Goal: Register for event/course

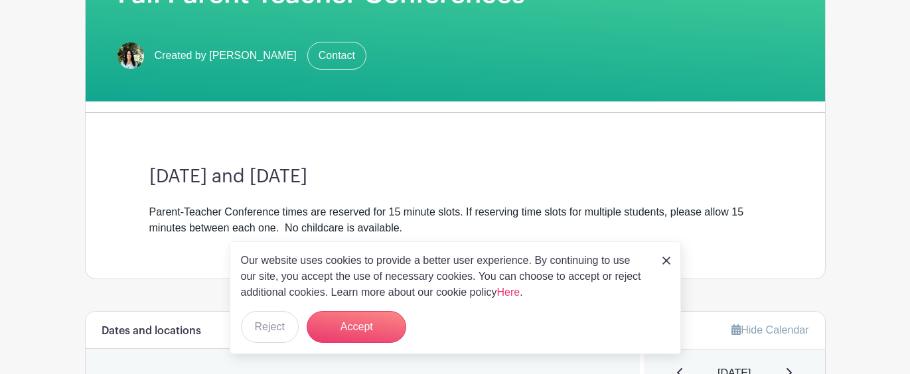
scroll to position [248, 0]
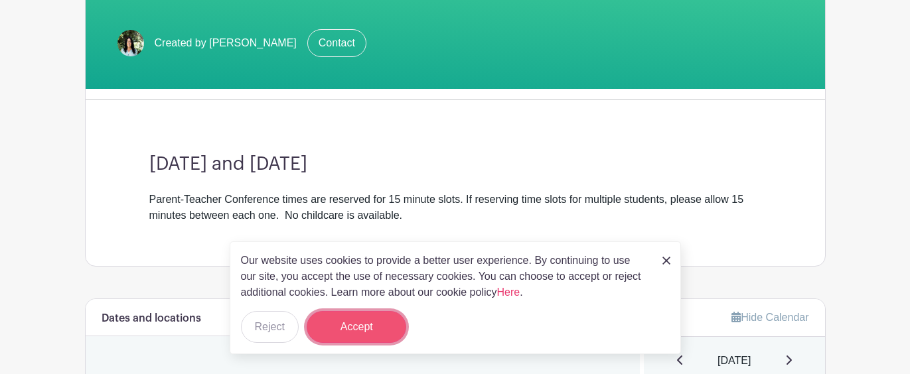
click at [377, 337] on button "Accept" at bounding box center [357, 327] width 100 height 32
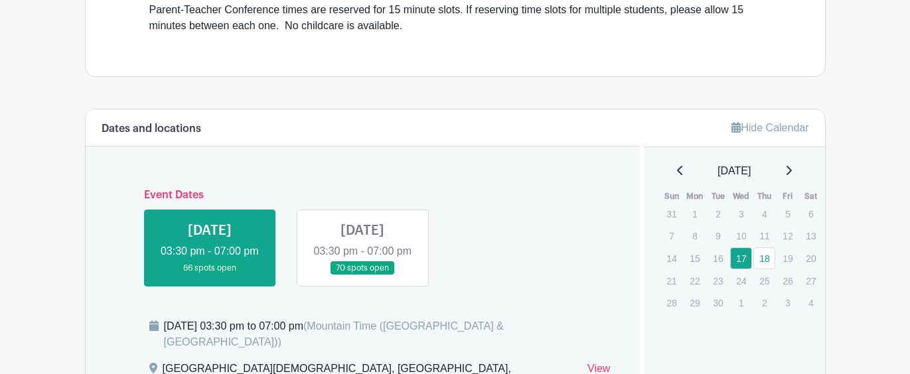
scroll to position [444, 0]
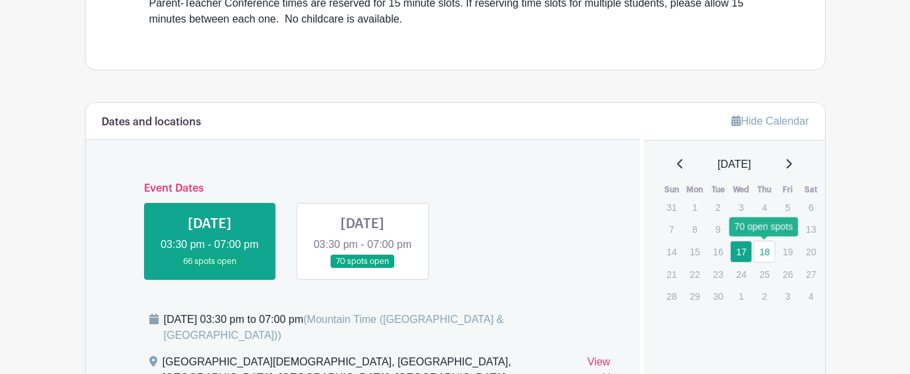
click at [764, 254] on link "18" at bounding box center [765, 252] width 22 height 22
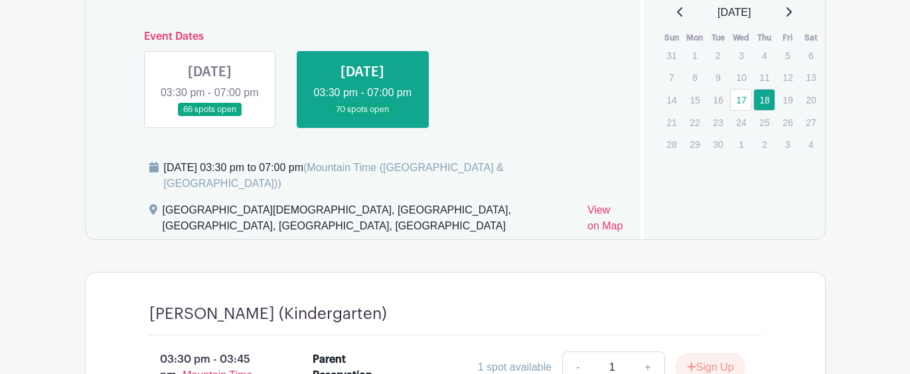
scroll to position [597, 0]
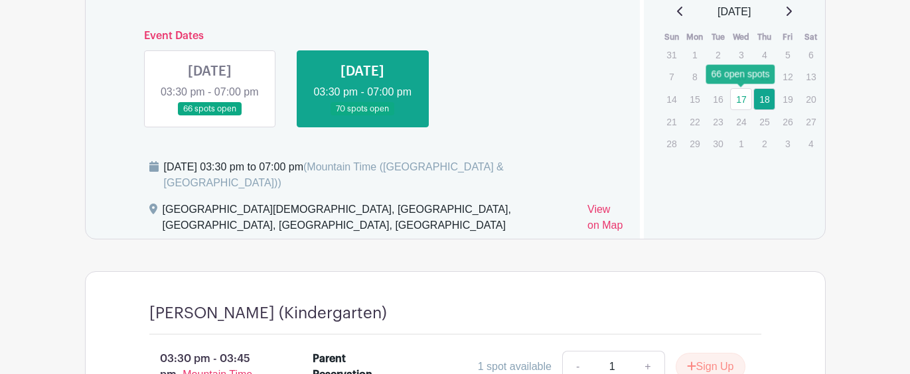
click at [742, 98] on link "17" at bounding box center [741, 99] width 22 height 22
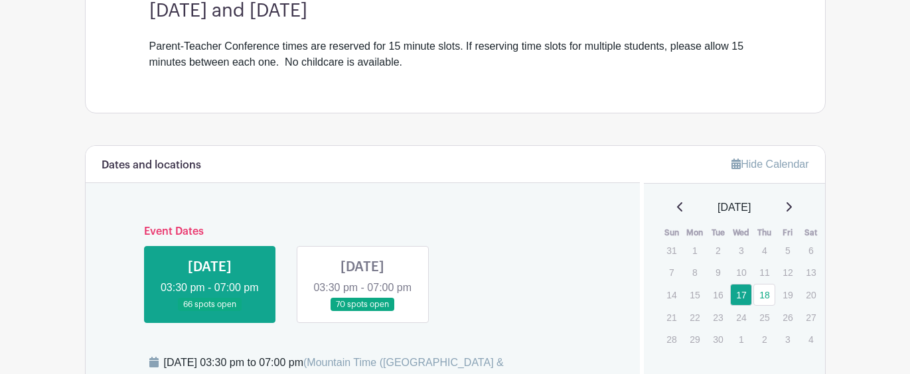
scroll to position [410, 0]
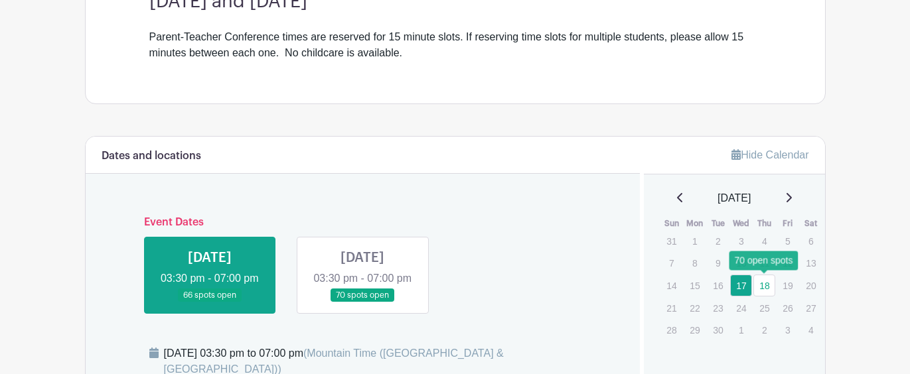
click at [767, 282] on link "18" at bounding box center [765, 286] width 22 height 22
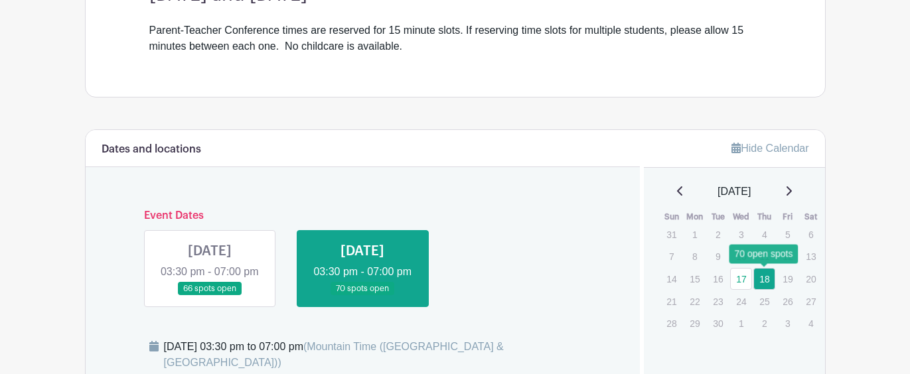
scroll to position [410, 0]
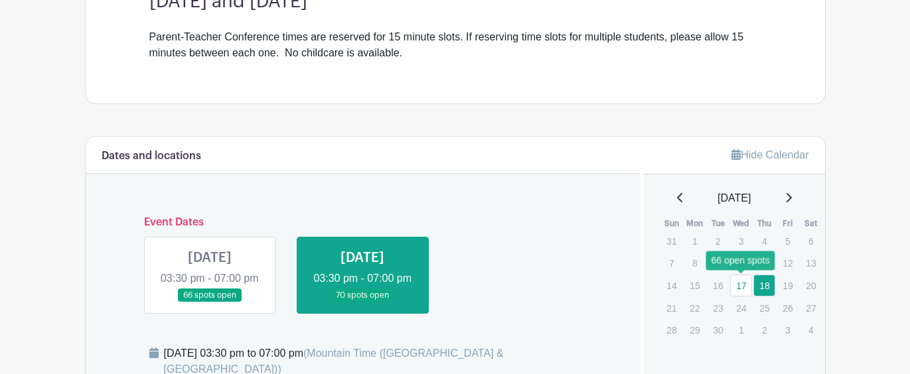
click at [744, 283] on link "17" at bounding box center [741, 286] width 22 height 22
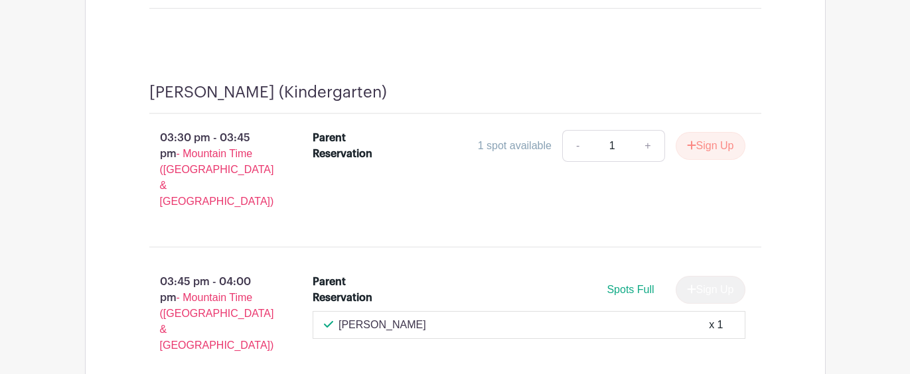
scroll to position [2642, 0]
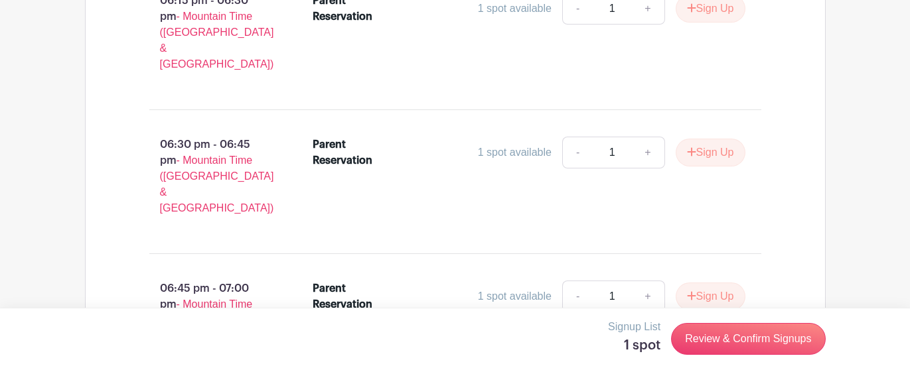
scroll to position [2253, 0]
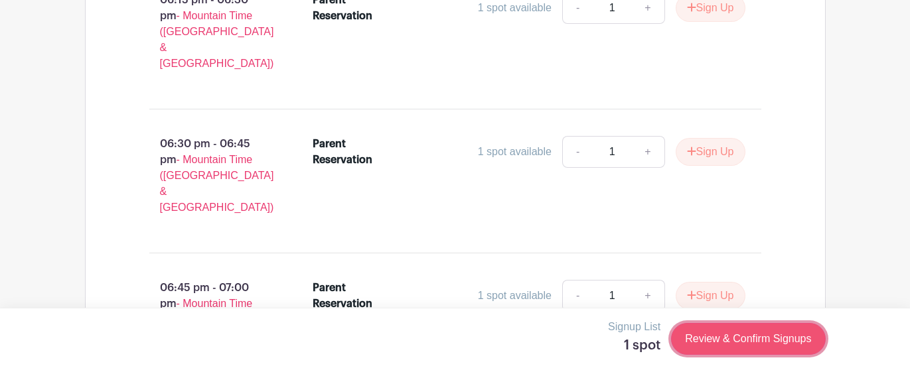
click at [734, 350] on link "Review & Confirm Signups" at bounding box center [748, 339] width 154 height 32
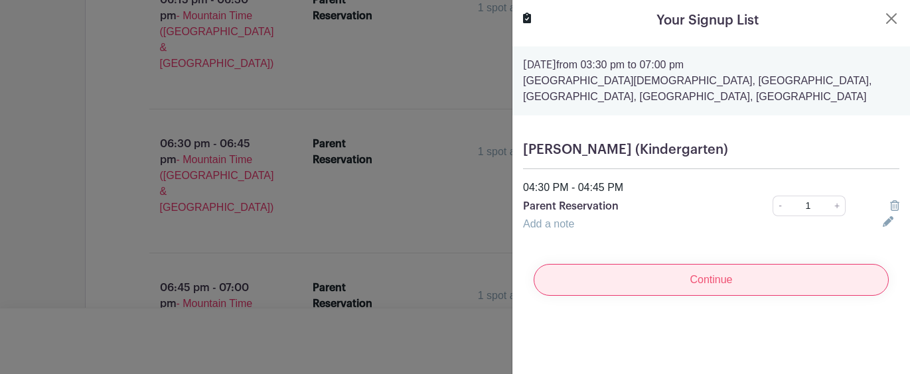
click at [713, 274] on input "Continue" at bounding box center [711, 280] width 355 height 32
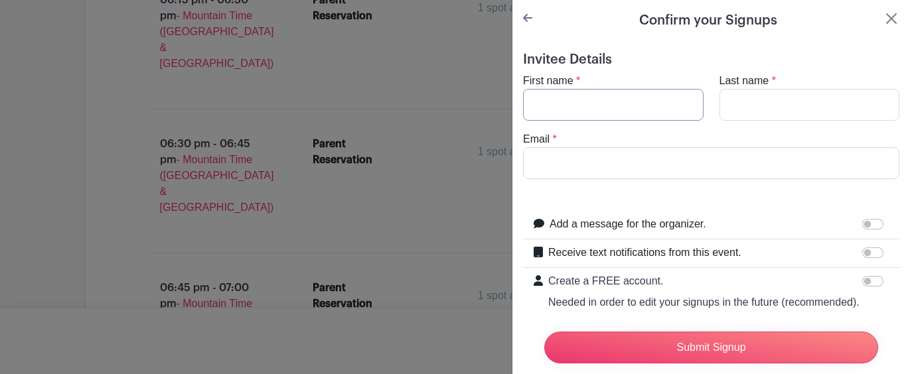
click at [624, 110] on input "First name" at bounding box center [613, 105] width 181 height 32
type input "[PERSON_NAME]"
click at [615, 160] on input "Email" at bounding box center [711, 163] width 376 height 32
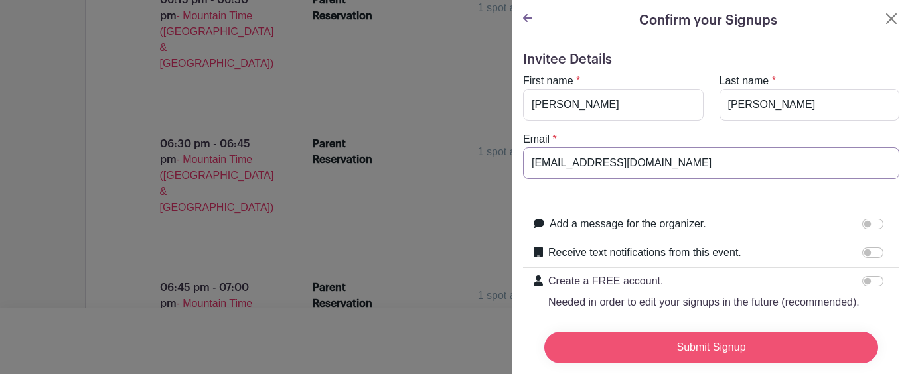
type input "[EMAIL_ADDRESS][DOMAIN_NAME]"
click at [687, 351] on input "Submit Signup" at bounding box center [711, 348] width 334 height 32
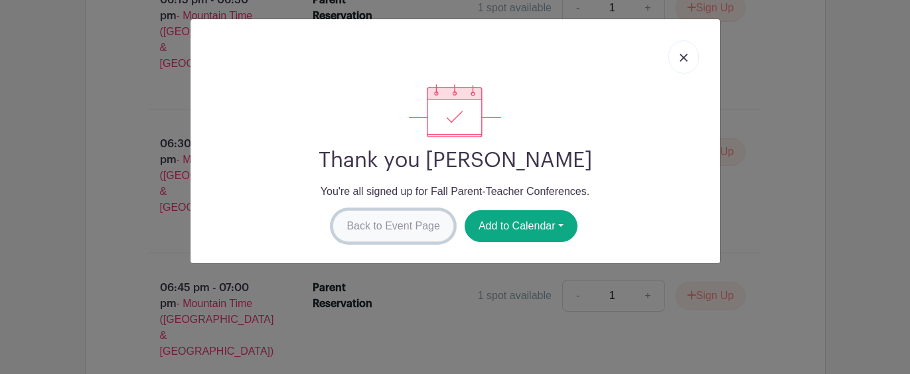
click at [418, 225] on link "Back to Event Page" at bounding box center [394, 226] width 122 height 32
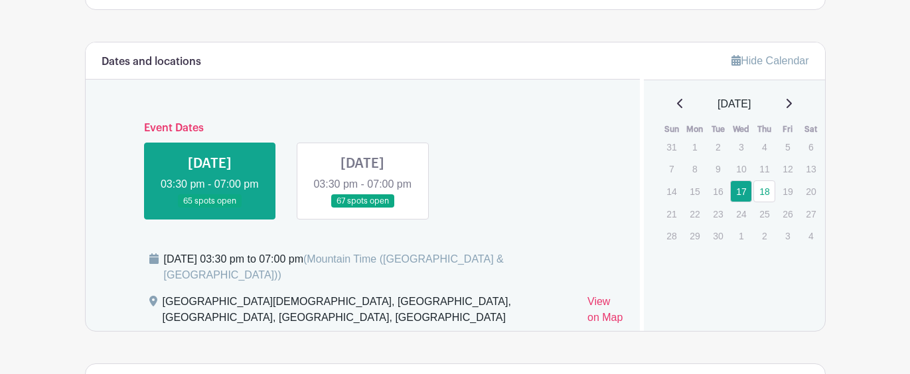
scroll to position [499, 0]
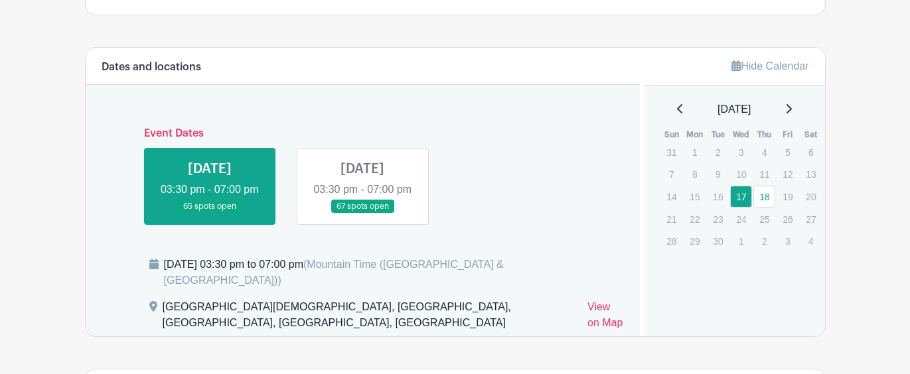
click at [363, 214] on link at bounding box center [363, 214] width 0 height 0
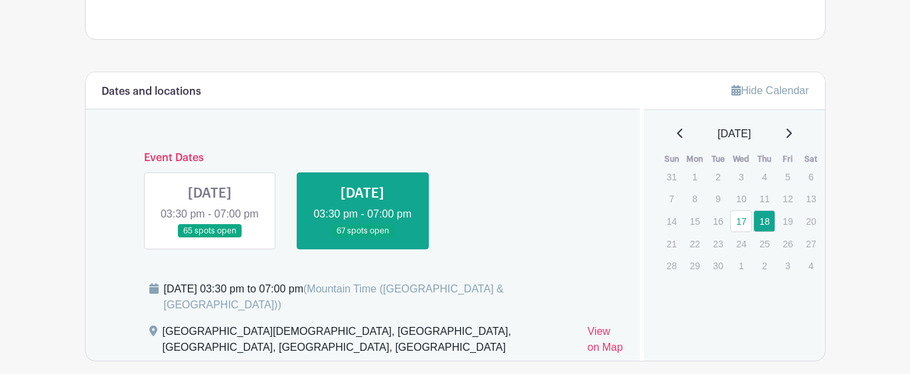
scroll to position [479, 0]
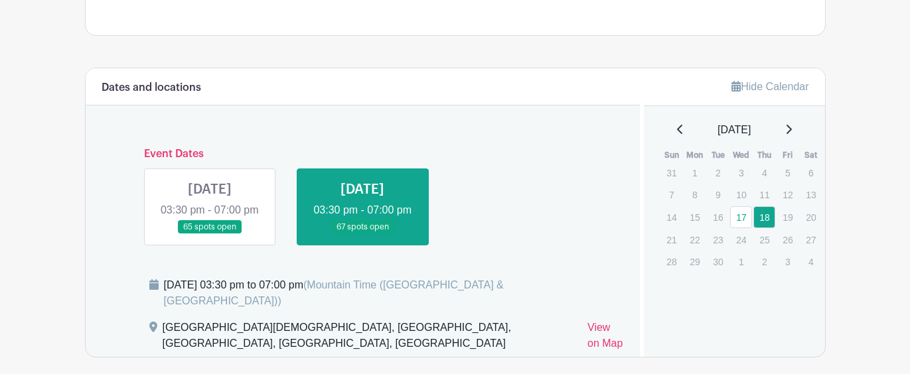
click at [210, 234] on link at bounding box center [210, 234] width 0 height 0
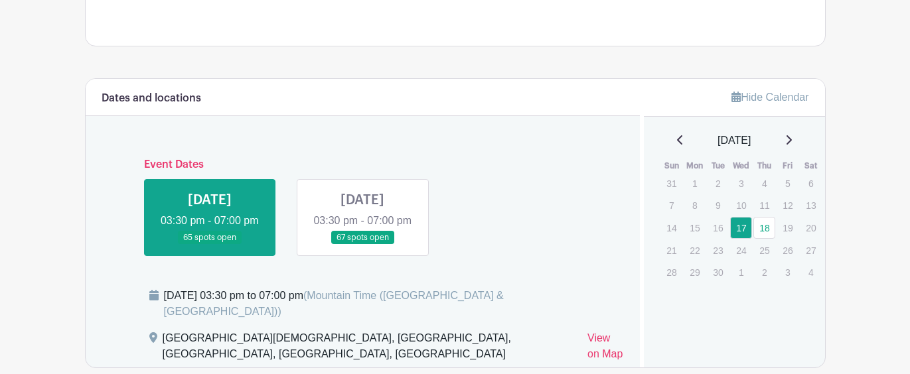
scroll to position [475, 0]
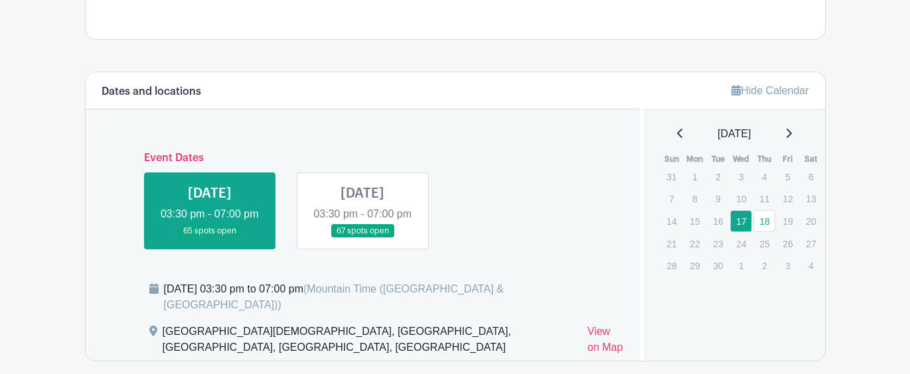
click at [363, 238] on link at bounding box center [363, 238] width 0 height 0
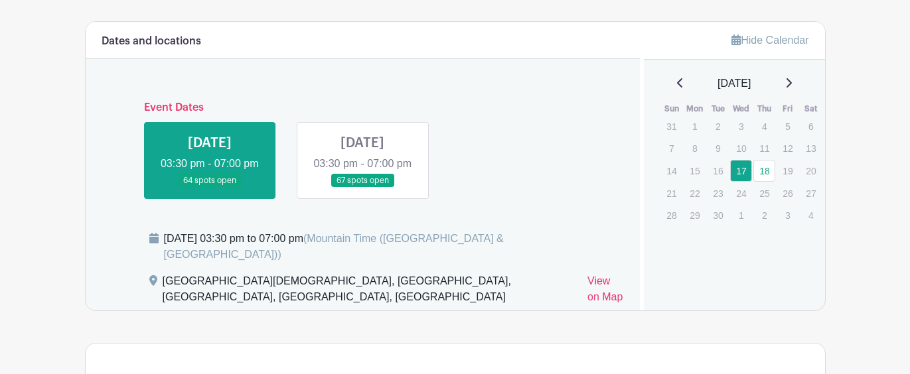
scroll to position [526, 0]
click at [363, 187] on link at bounding box center [363, 187] width 0 height 0
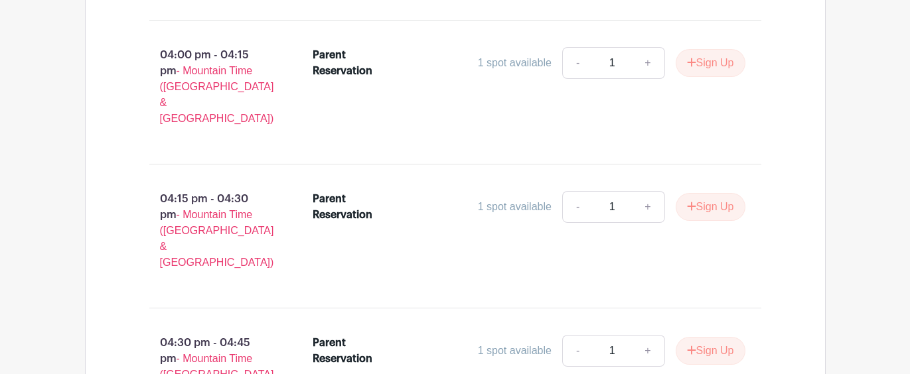
scroll to position [1186, 0]
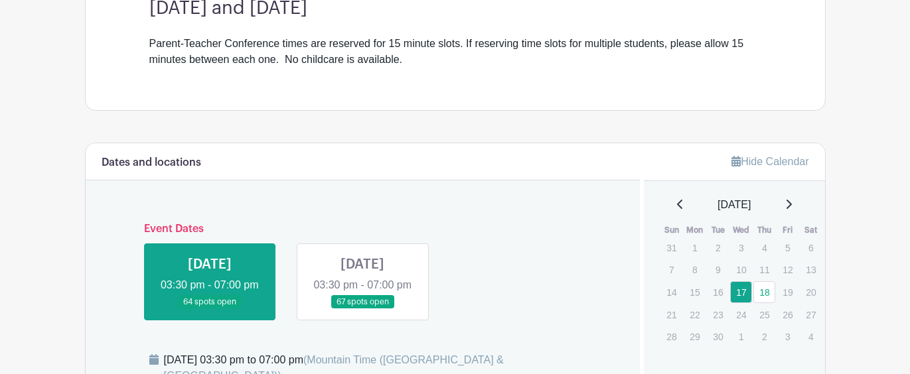
scroll to position [403, 0]
